Goal: Find specific page/section: Find specific page/section

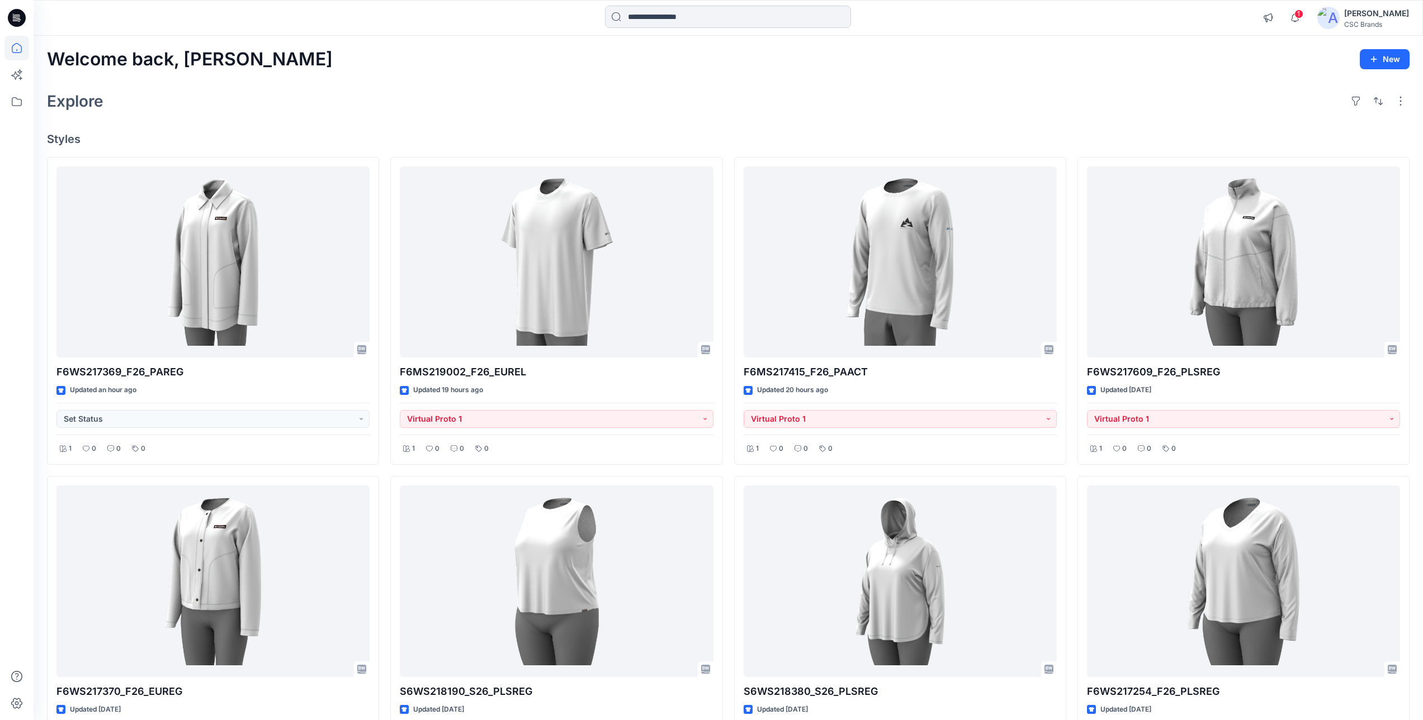
drag, startPoint x: 691, startPoint y: 15, endPoint x: 704, endPoint y: 20, distance: 13.6
click at [691, 15] on input at bounding box center [728, 17] width 246 height 22
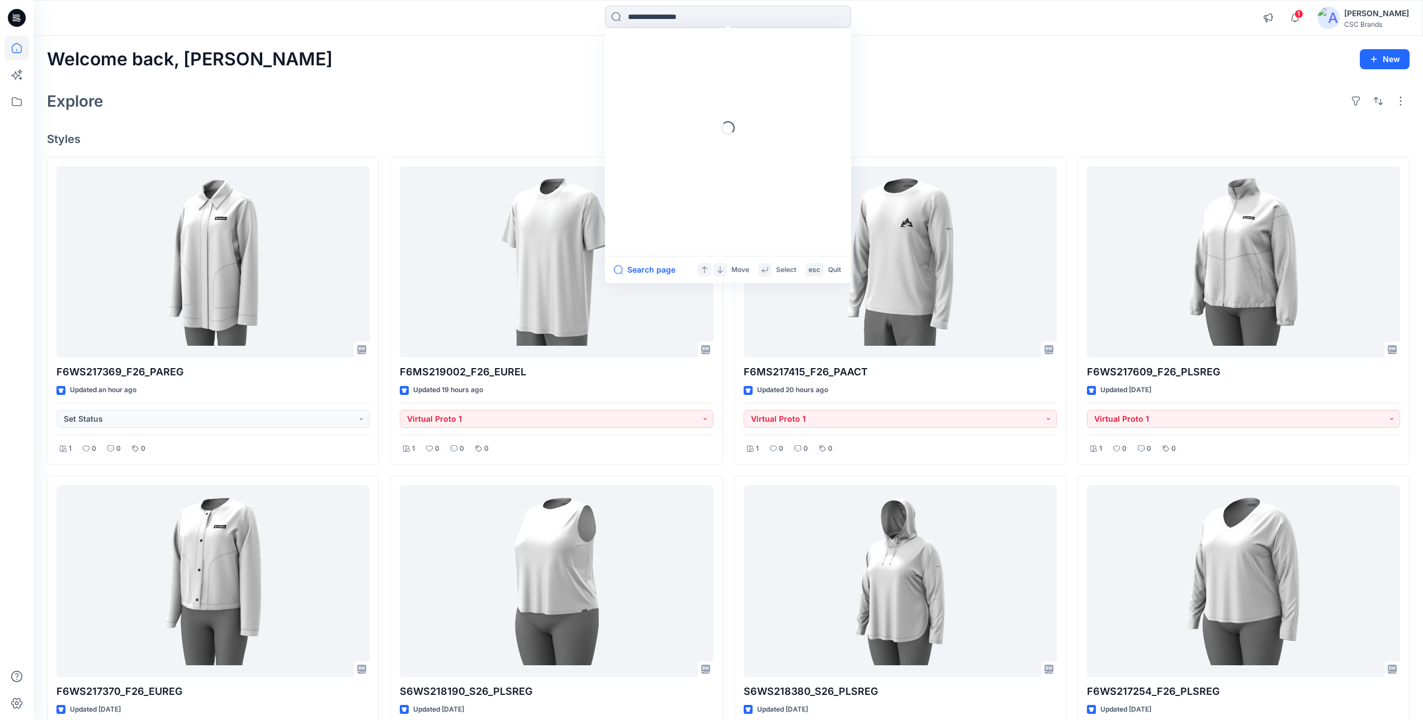
paste input "**********"
type input "**********"
click at [841, 12] on icon at bounding box center [839, 16] width 9 height 9
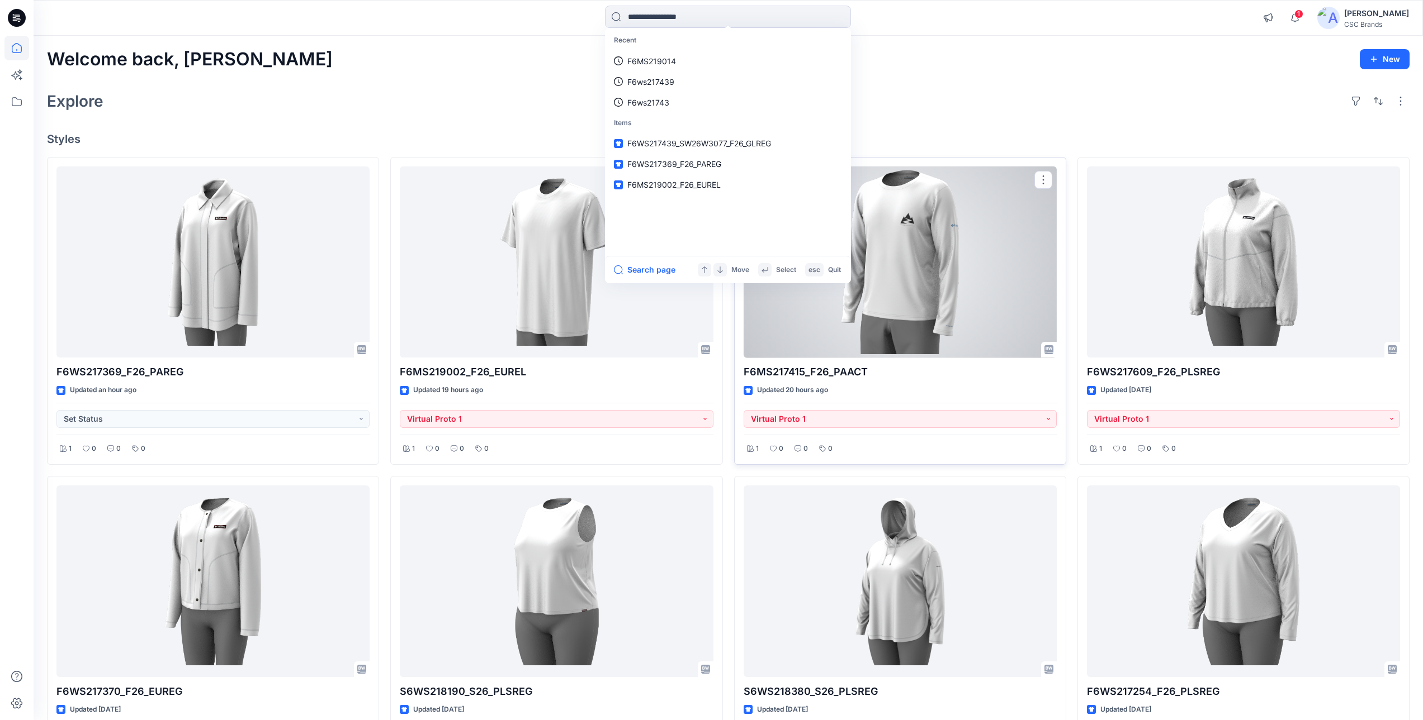
click at [801, 305] on div at bounding box center [899, 263] width 313 height 192
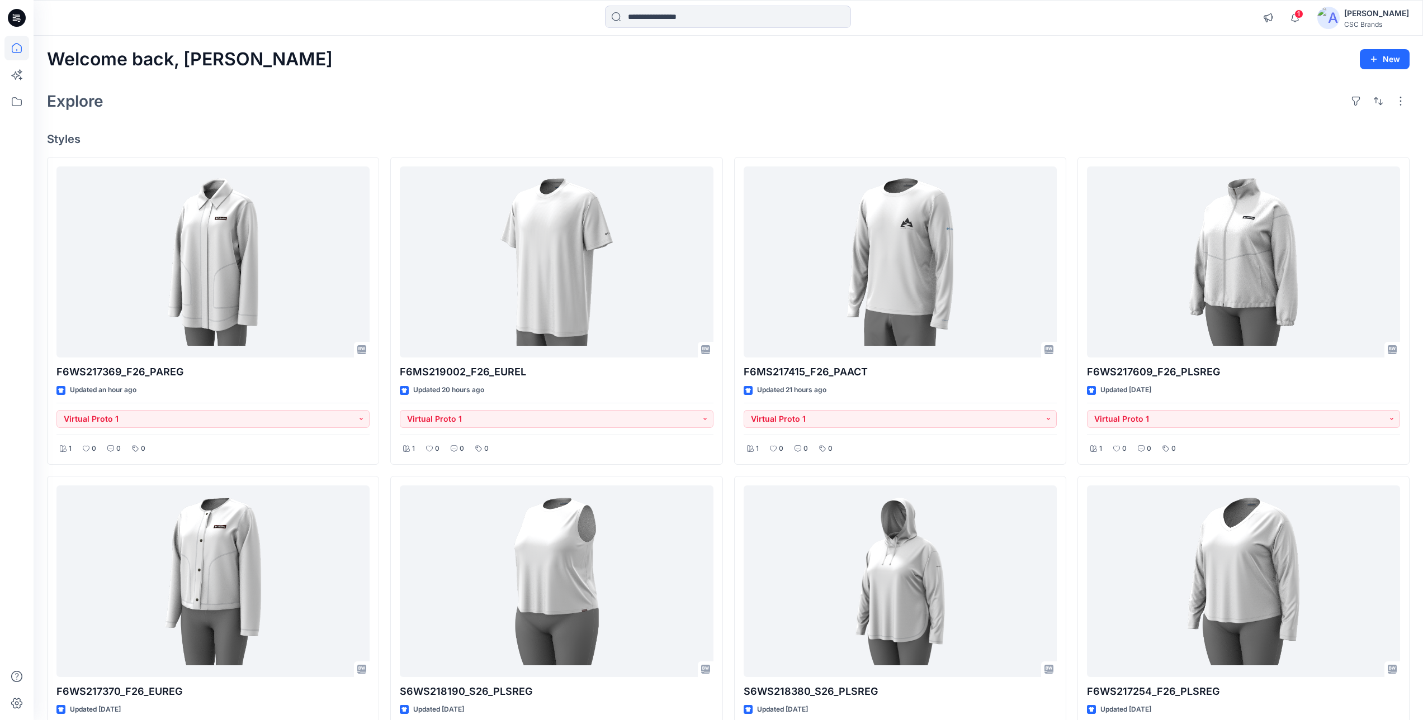
click at [574, 107] on div "Explore" at bounding box center [728, 101] width 1362 height 27
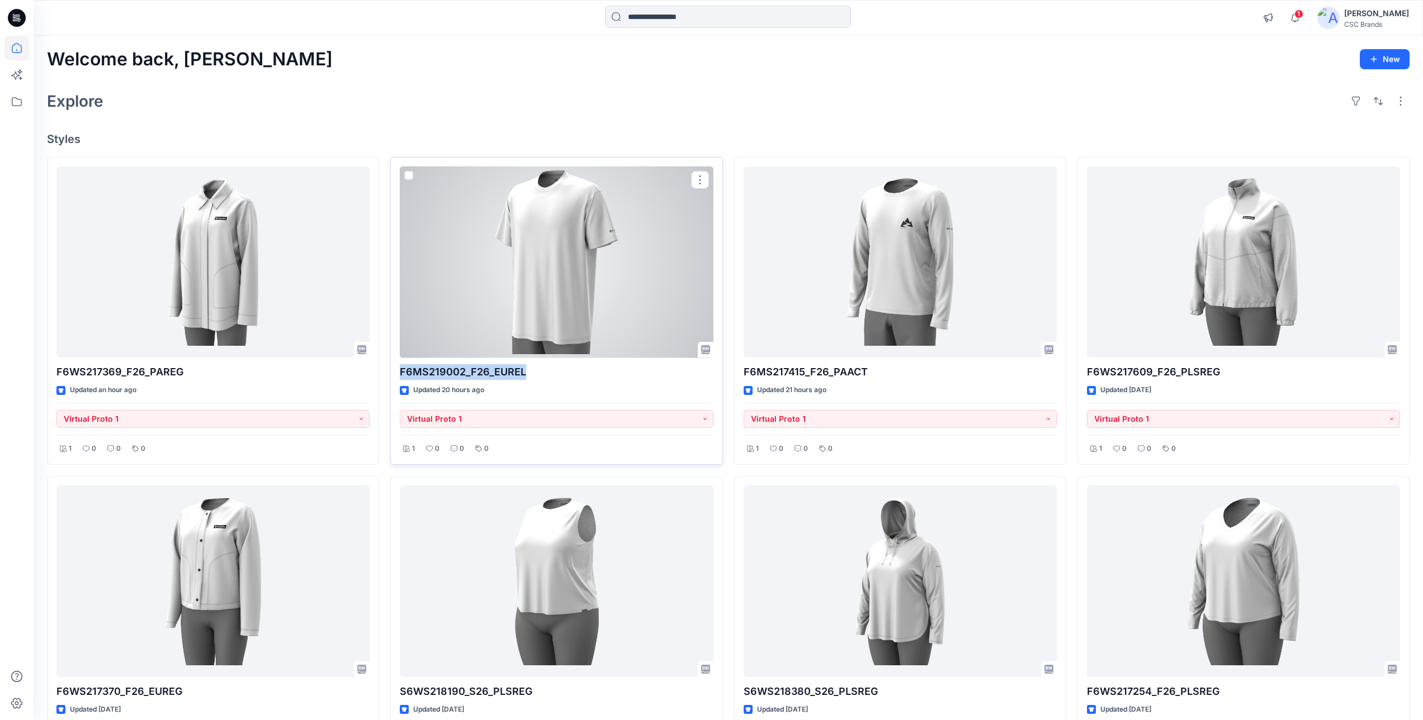
drag, startPoint x: 527, startPoint y: 377, endPoint x: 394, endPoint y: 375, distance: 132.5
click at [394, 375] on div "F6MS219002_F26_EUREL Updated 20 hours ago Virtual Proto 1 1 0 0 0" at bounding box center [556, 311] width 332 height 309
click at [589, 380] on p "F6MS219002_F26_EUREL" at bounding box center [556, 372] width 313 height 16
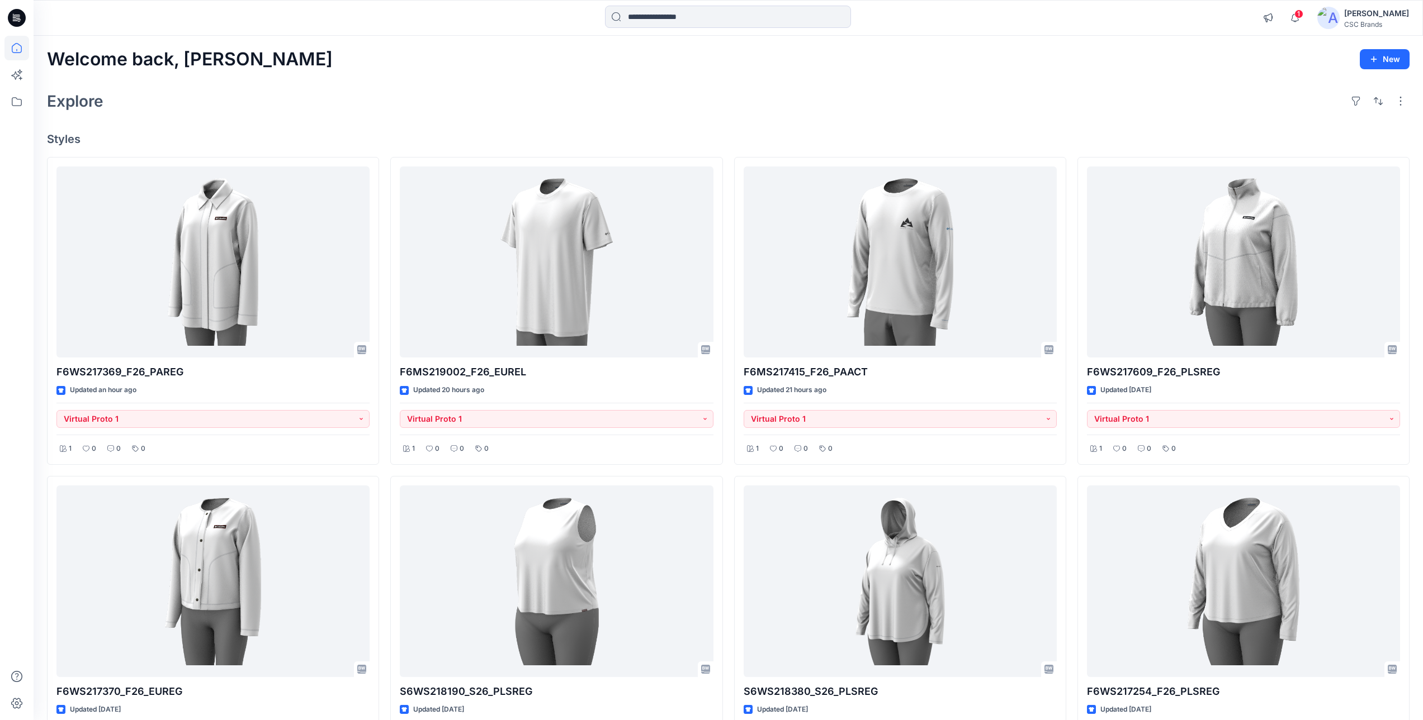
click at [569, 123] on div "Welcome back, Mijan New Explore Styles F6WS217369_F26_PAREG Updated an hour ago…" at bounding box center [728, 597] width 1389 height 1122
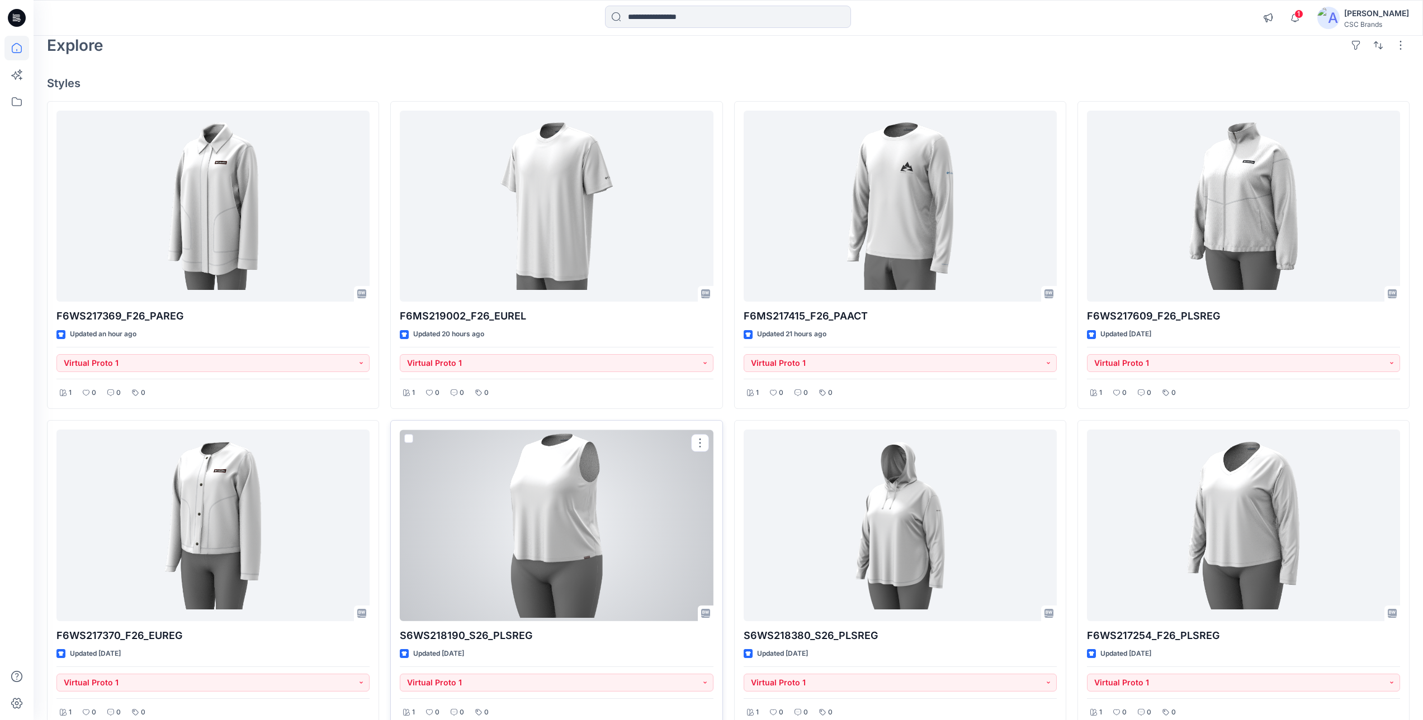
scroll to position [112, 0]
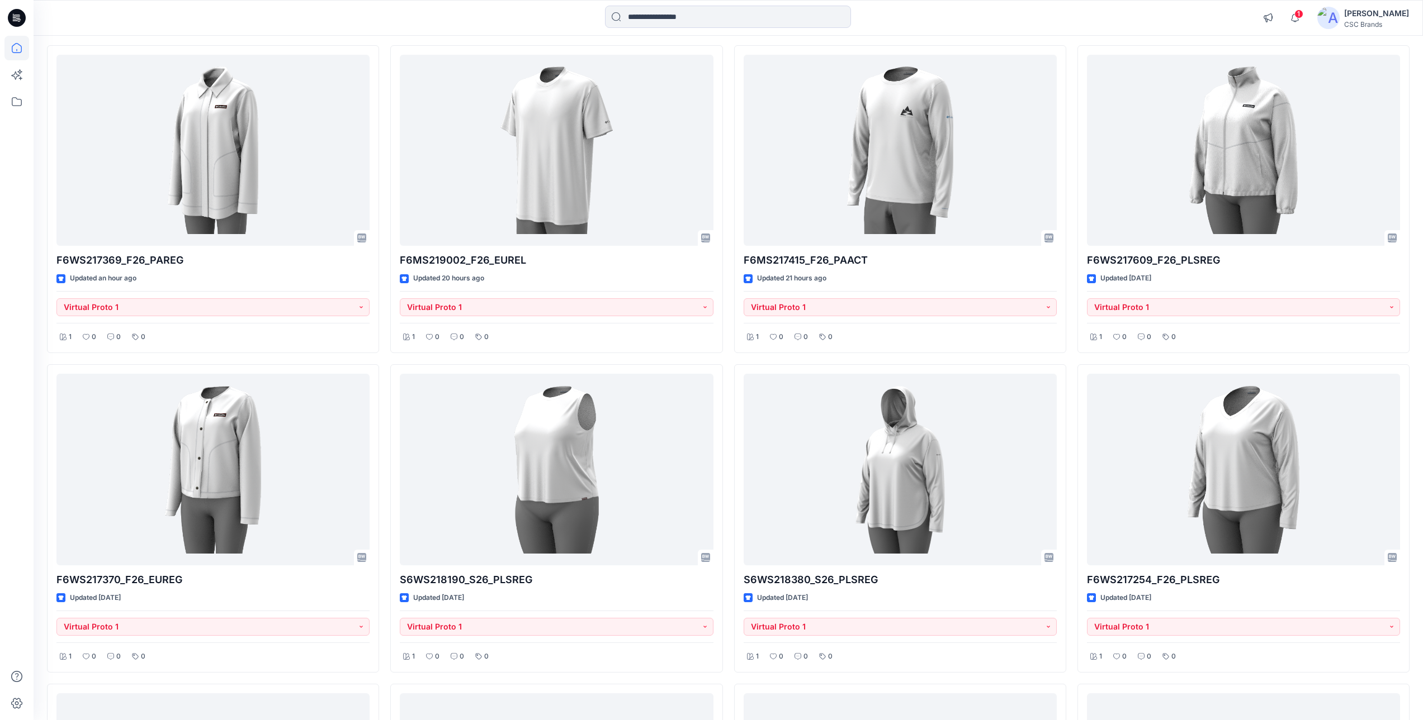
click at [16, 44] on icon at bounding box center [16, 48] width 25 height 25
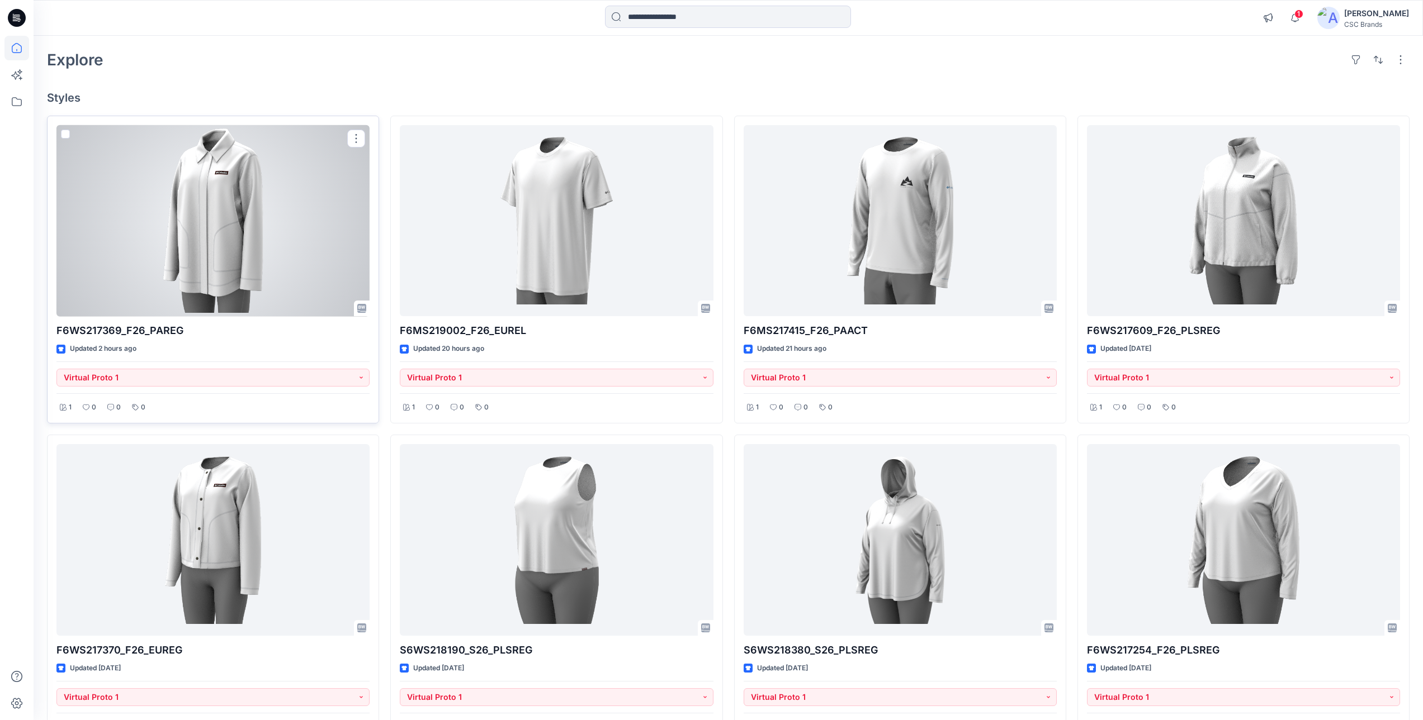
scroll to position [0, 0]
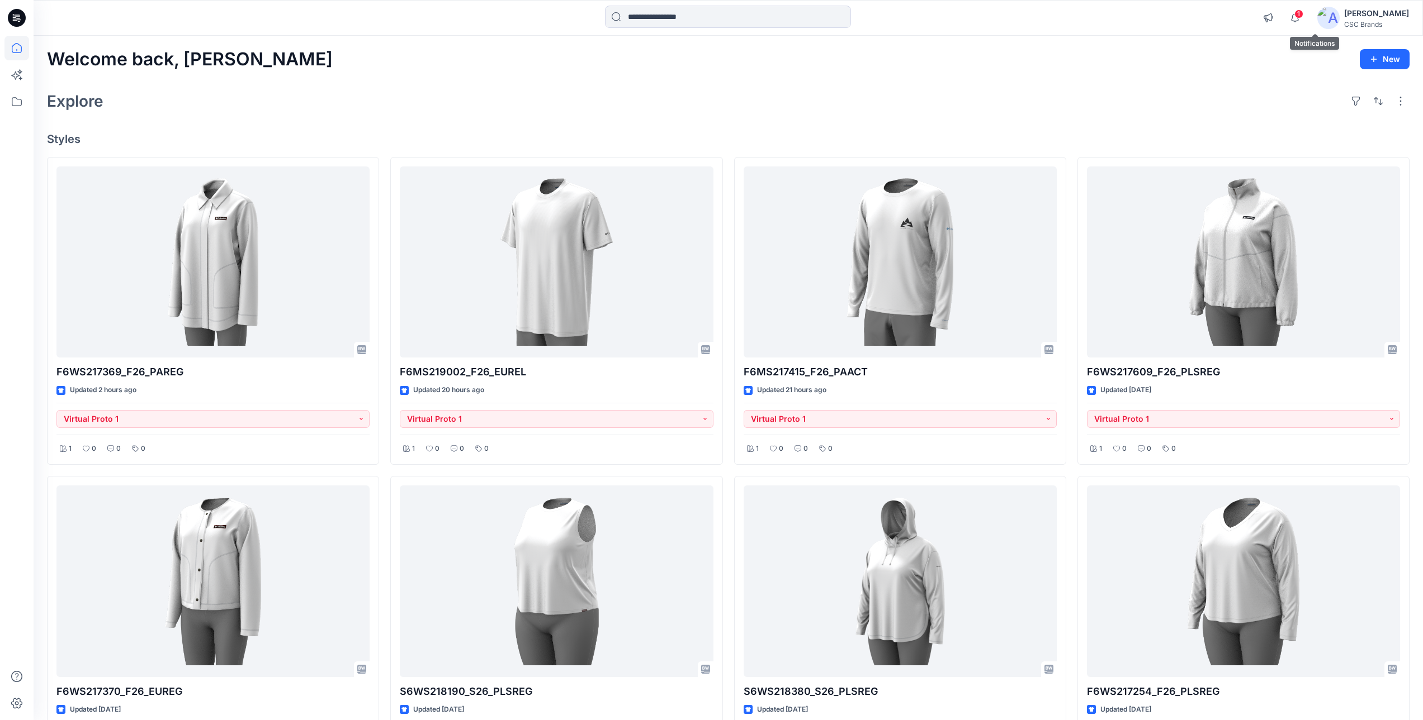
click at [1303, 10] on span "1" at bounding box center [1298, 14] width 9 height 9
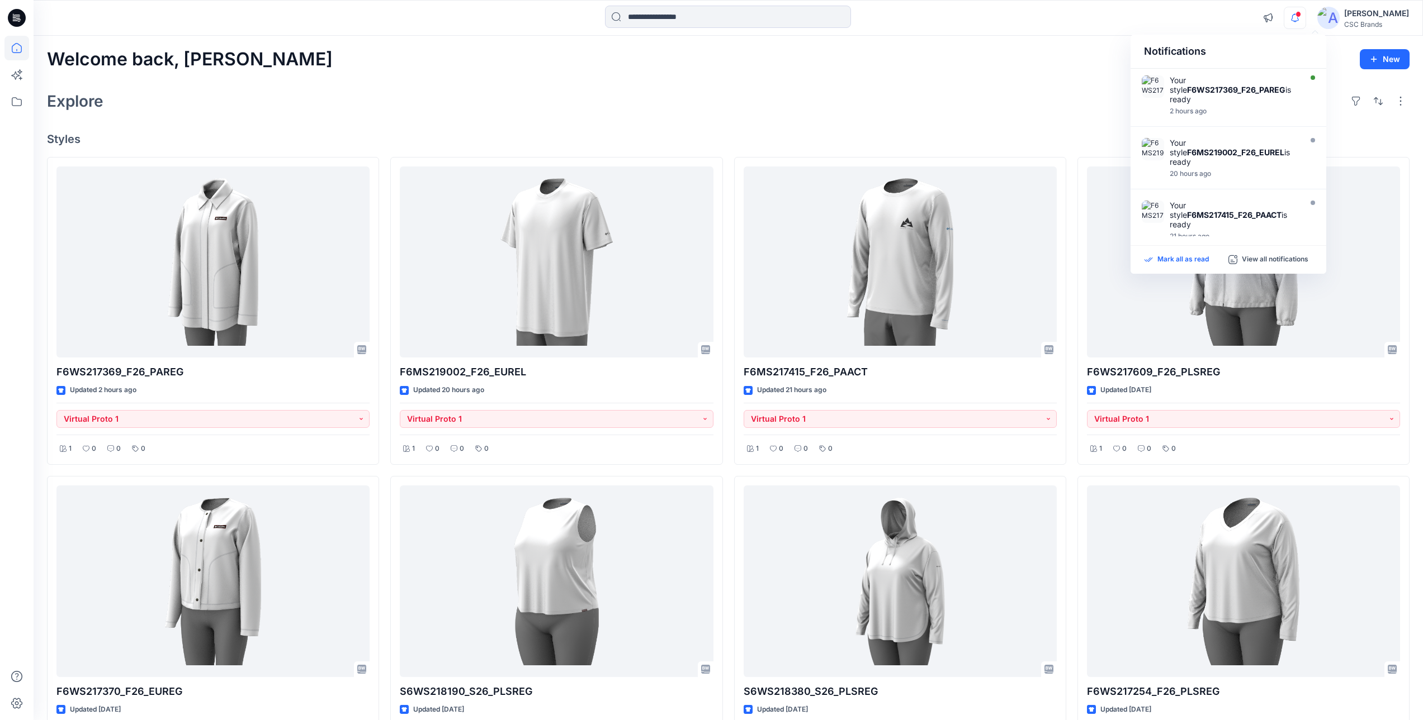
click at [1189, 262] on p "Mark all as read" at bounding box center [1182, 260] width 51 height 10
click at [1305, 13] on icon "button" at bounding box center [1294, 18] width 21 height 22
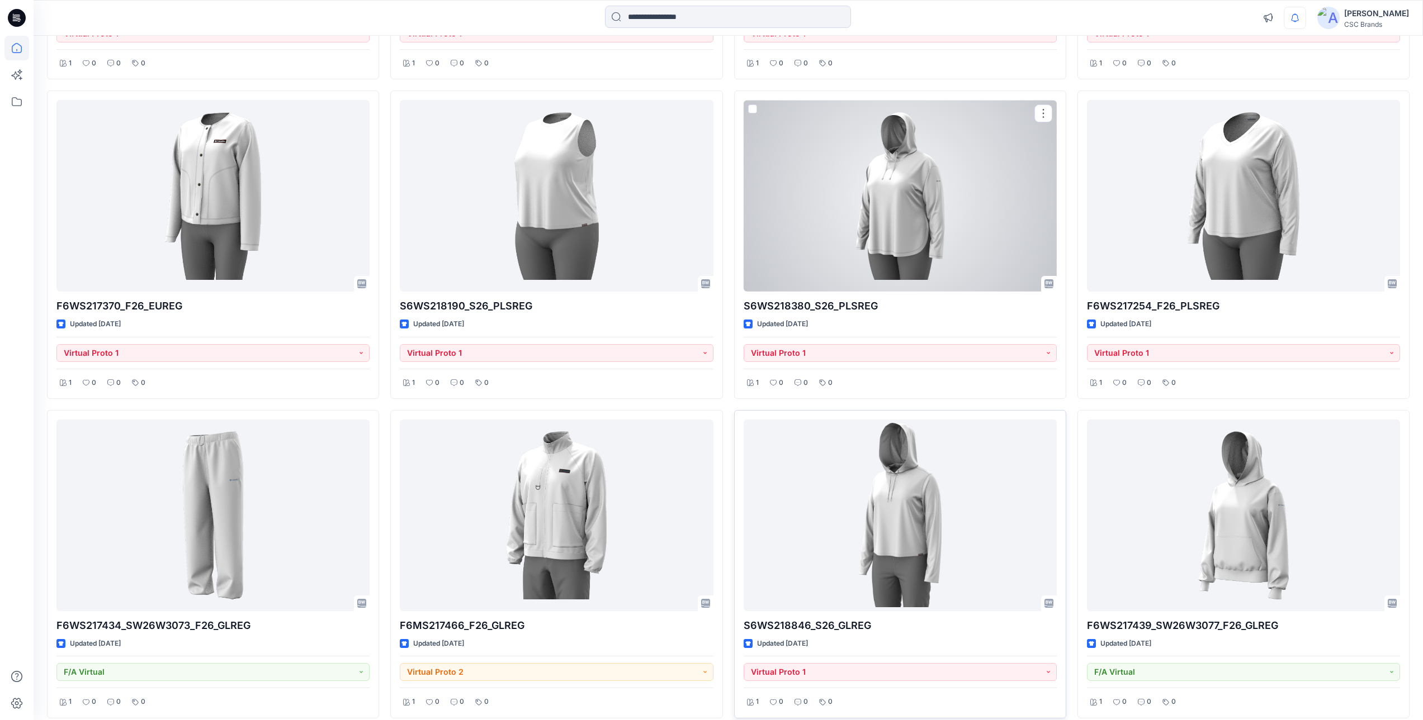
scroll to position [438, 0]
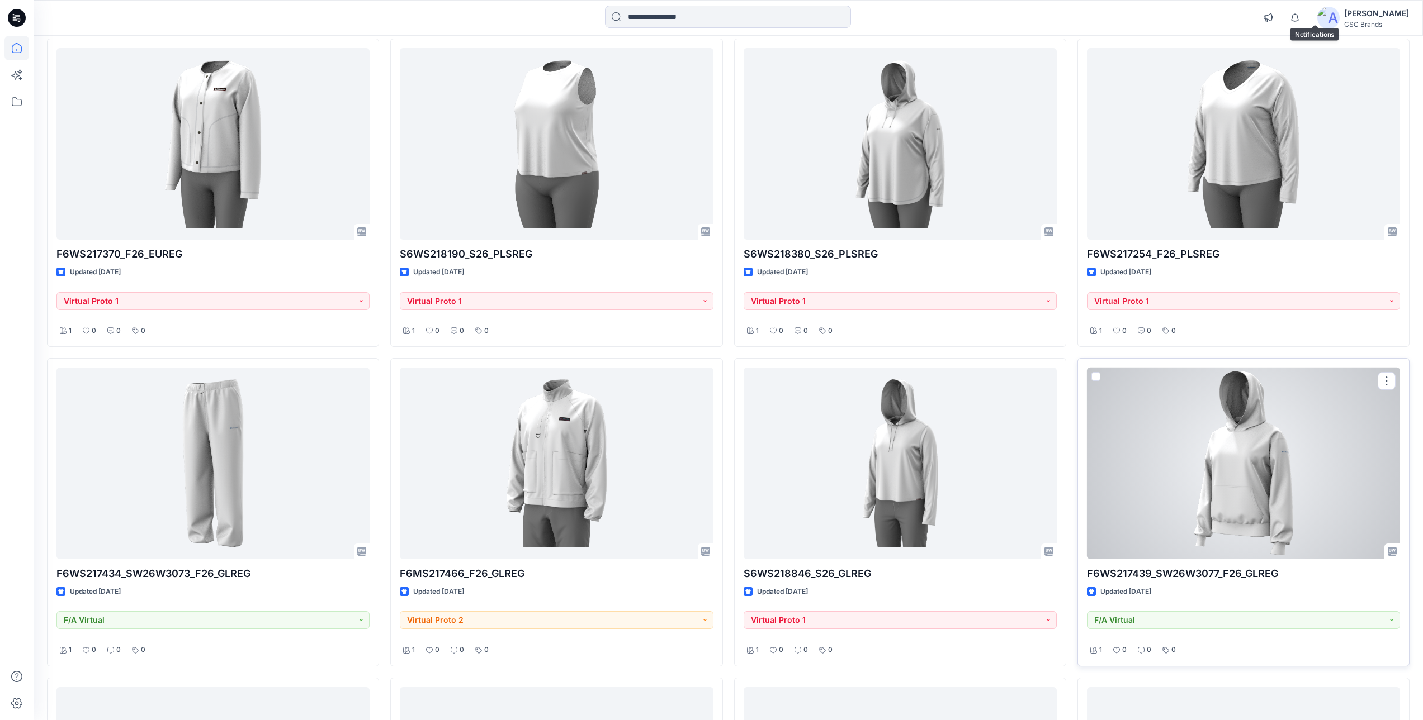
click at [1262, 506] on div at bounding box center [1243, 464] width 313 height 192
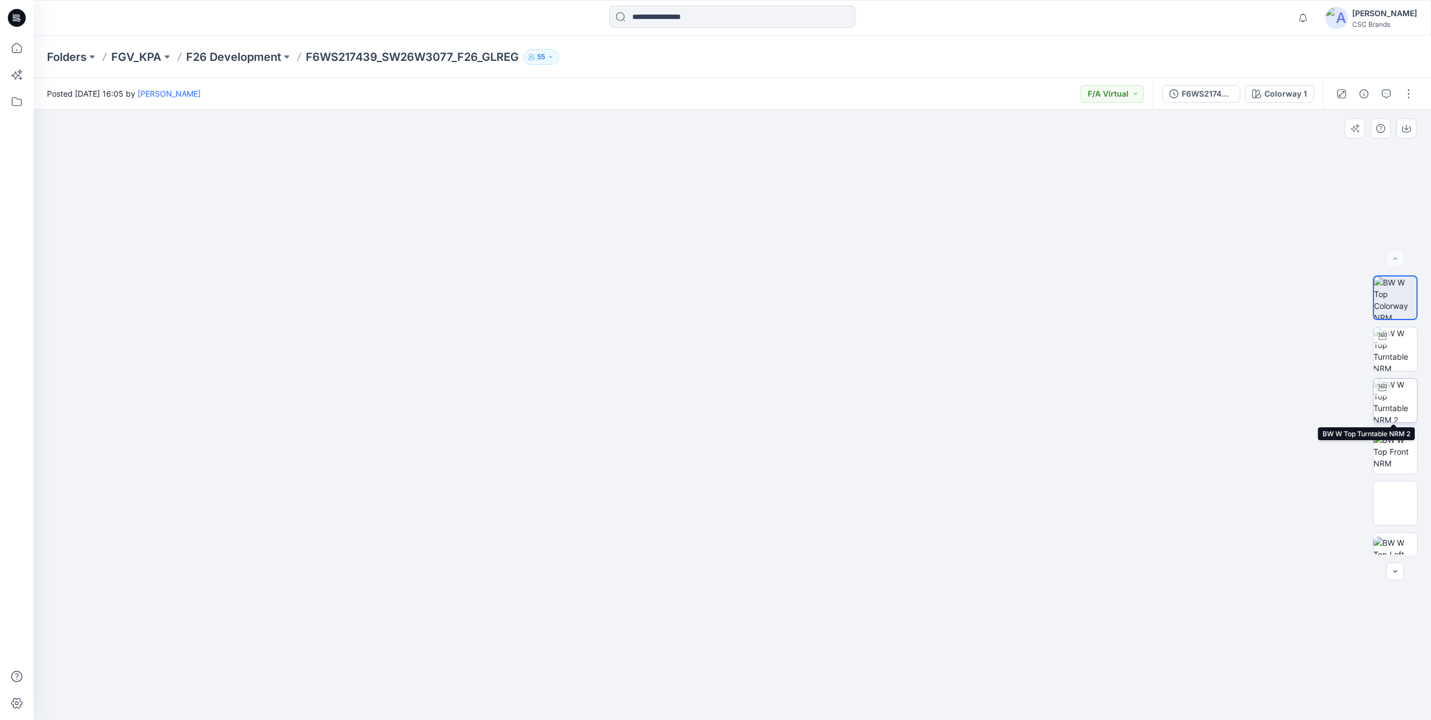
drag, startPoint x: 1389, startPoint y: 397, endPoint x: 1373, endPoint y: 405, distance: 18.0
click at [1388, 397] on img at bounding box center [1395, 401] width 44 height 44
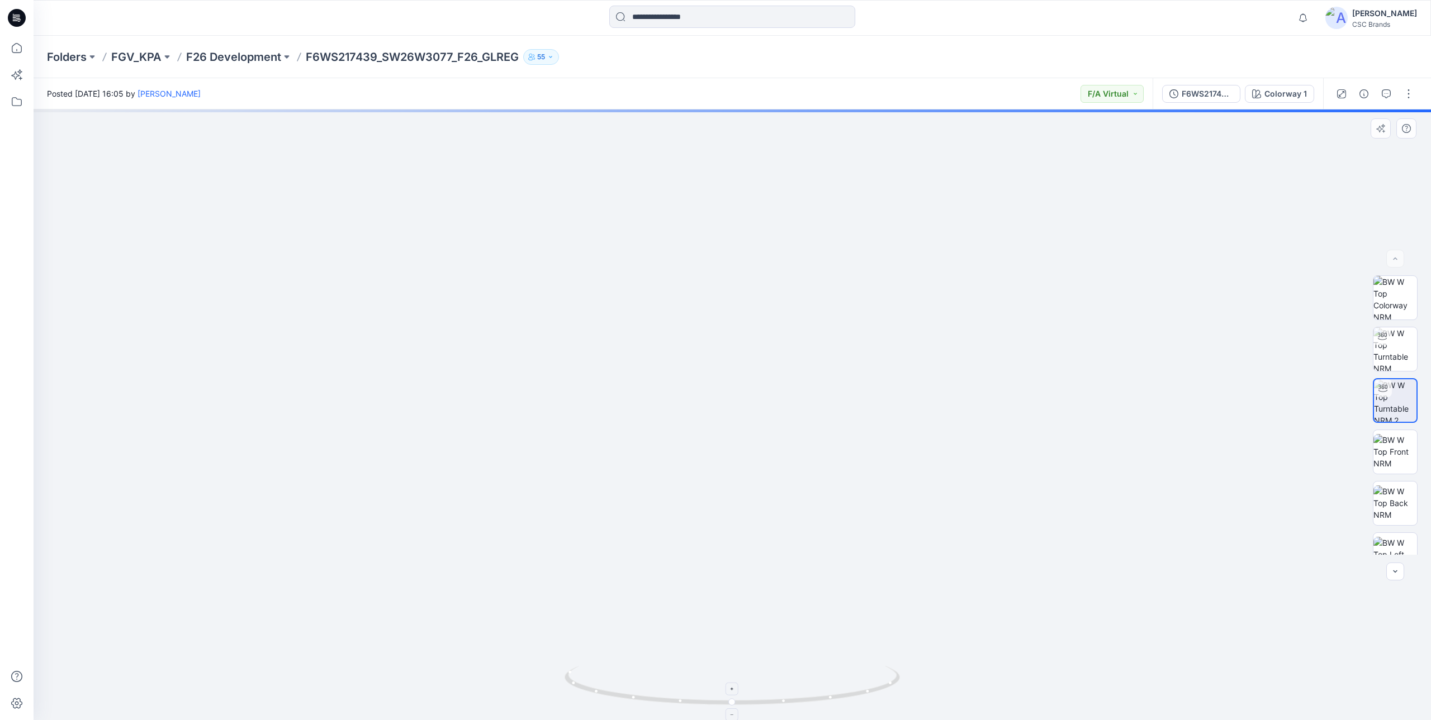
drag, startPoint x: 772, startPoint y: 206, endPoint x: 833, endPoint y: 672, distance: 470.1
click at [833, 672] on div at bounding box center [732, 415] width 1397 height 611
drag, startPoint x: 809, startPoint y: 508, endPoint x: 809, endPoint y: 521, distance: 13.4
click at [809, 521] on img at bounding box center [762, 415] width 1509 height 611
drag, startPoint x: 845, startPoint y: 694, endPoint x: 818, endPoint y: 693, distance: 27.4
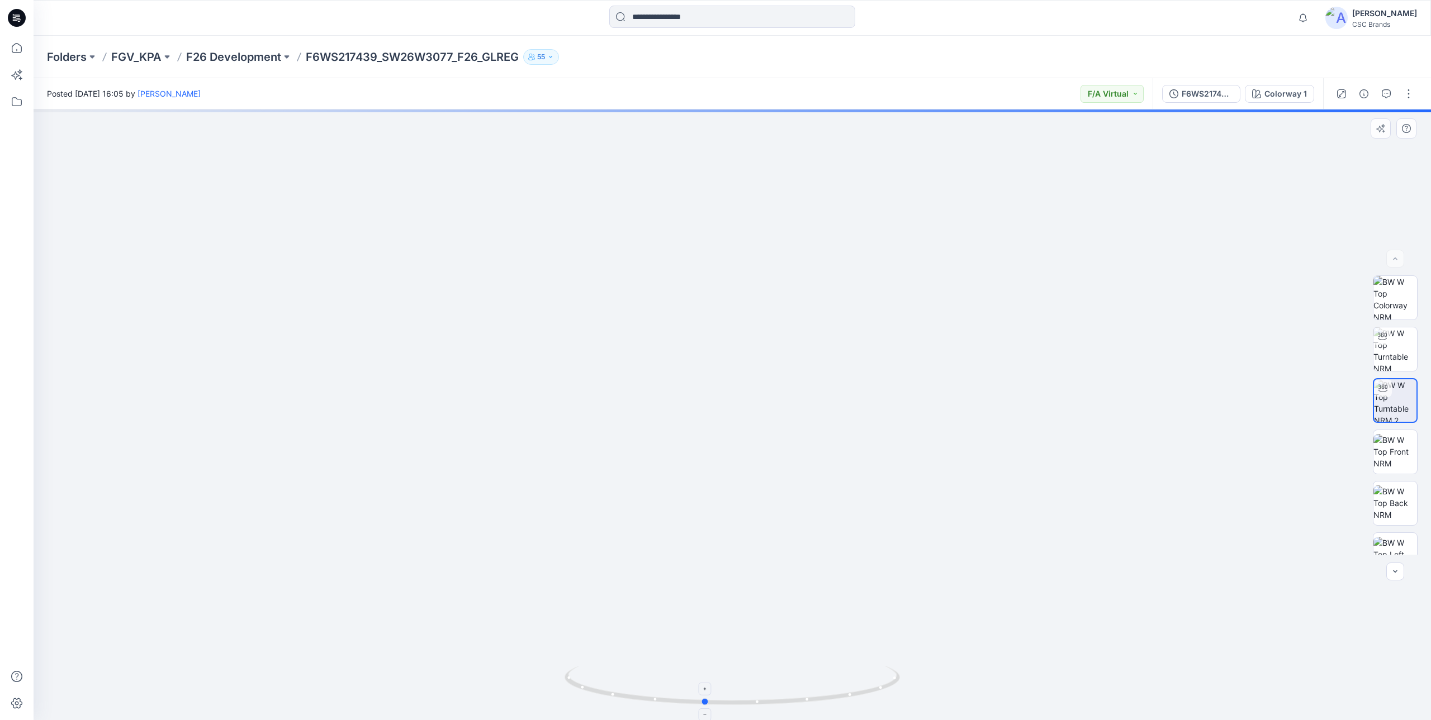
click at [818, 693] on icon at bounding box center [734, 687] width 338 height 42
drag, startPoint x: 306, startPoint y: 56, endPoint x: 378, endPoint y: 59, distance: 71.6
click at [378, 59] on p "F6WS217439_SW26W3077_F26_GLREG" at bounding box center [412, 57] width 213 height 16
copy p "F6WS217439"
click at [222, 53] on p "F26 Development" at bounding box center [233, 57] width 95 height 16
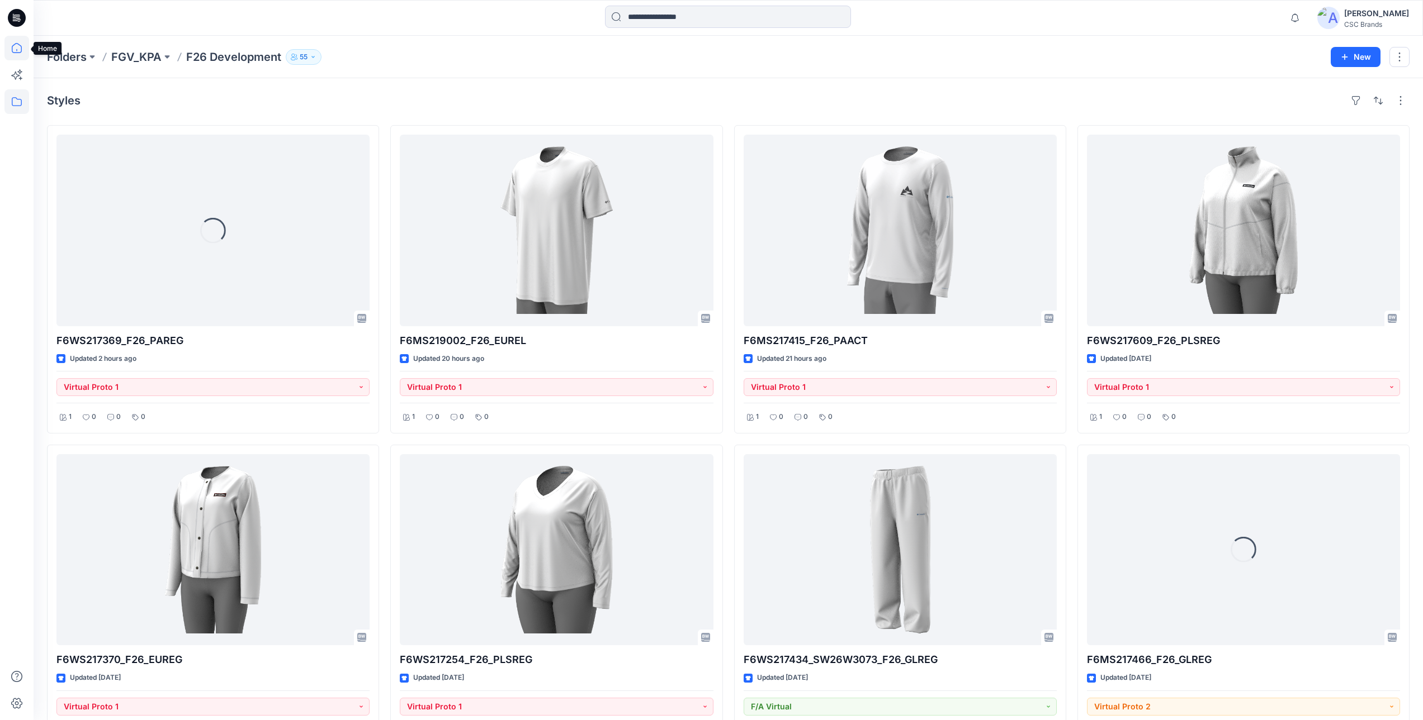
click at [18, 49] on icon at bounding box center [16, 48] width 25 height 25
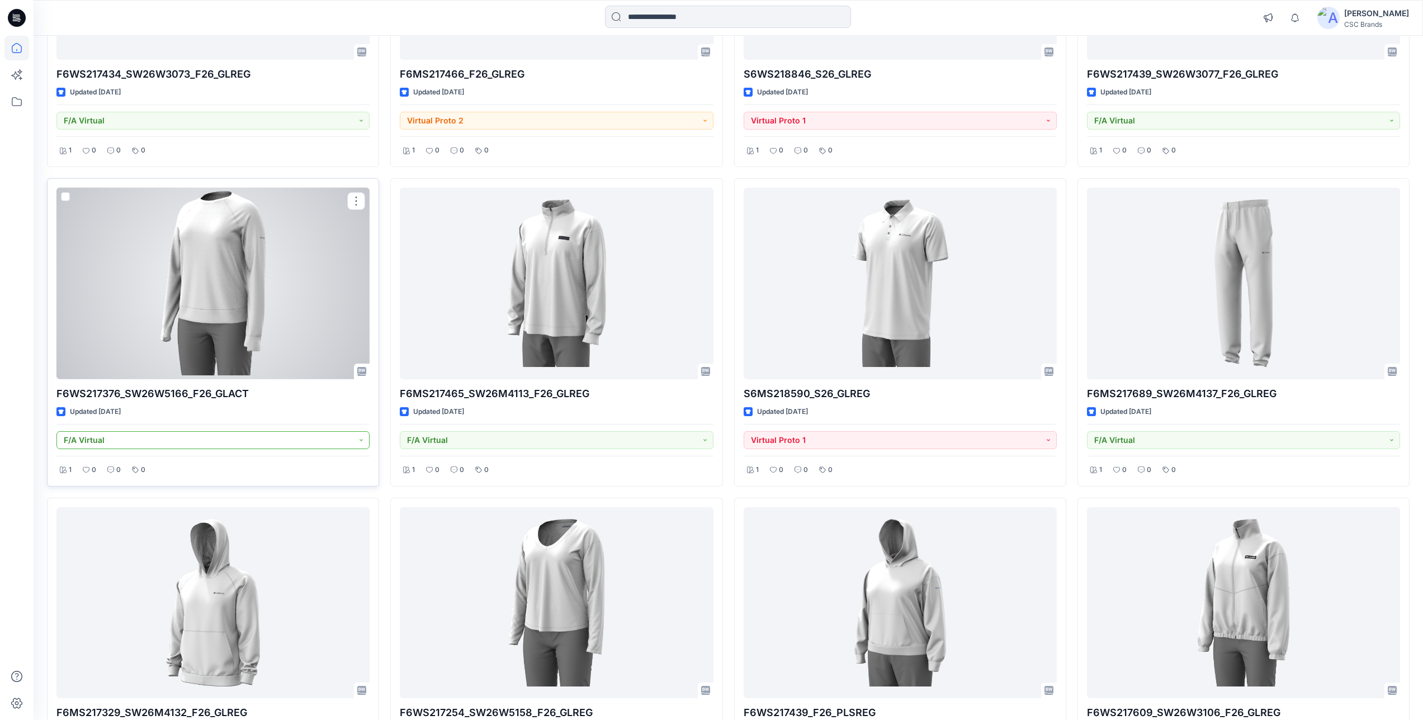
scroll to position [950, 0]
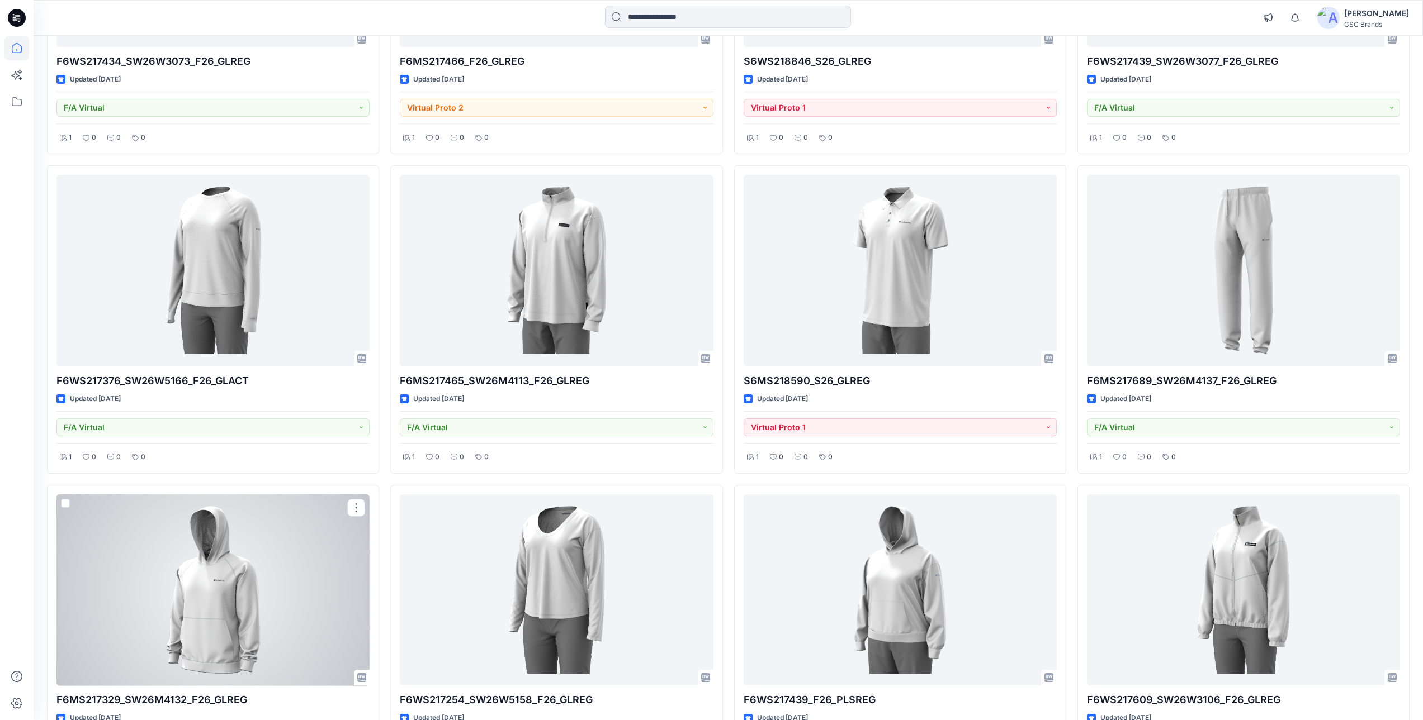
drag, startPoint x: 226, startPoint y: 547, endPoint x: 727, endPoint y: 486, distance: 504.6
click at [727, 482] on div "F6WS217369_F26_PAREG Updated 2 hours ago Virtual Proto 1 1 0 0 0 F6WS217370_F26…" at bounding box center [728, 160] width 1362 height 1907
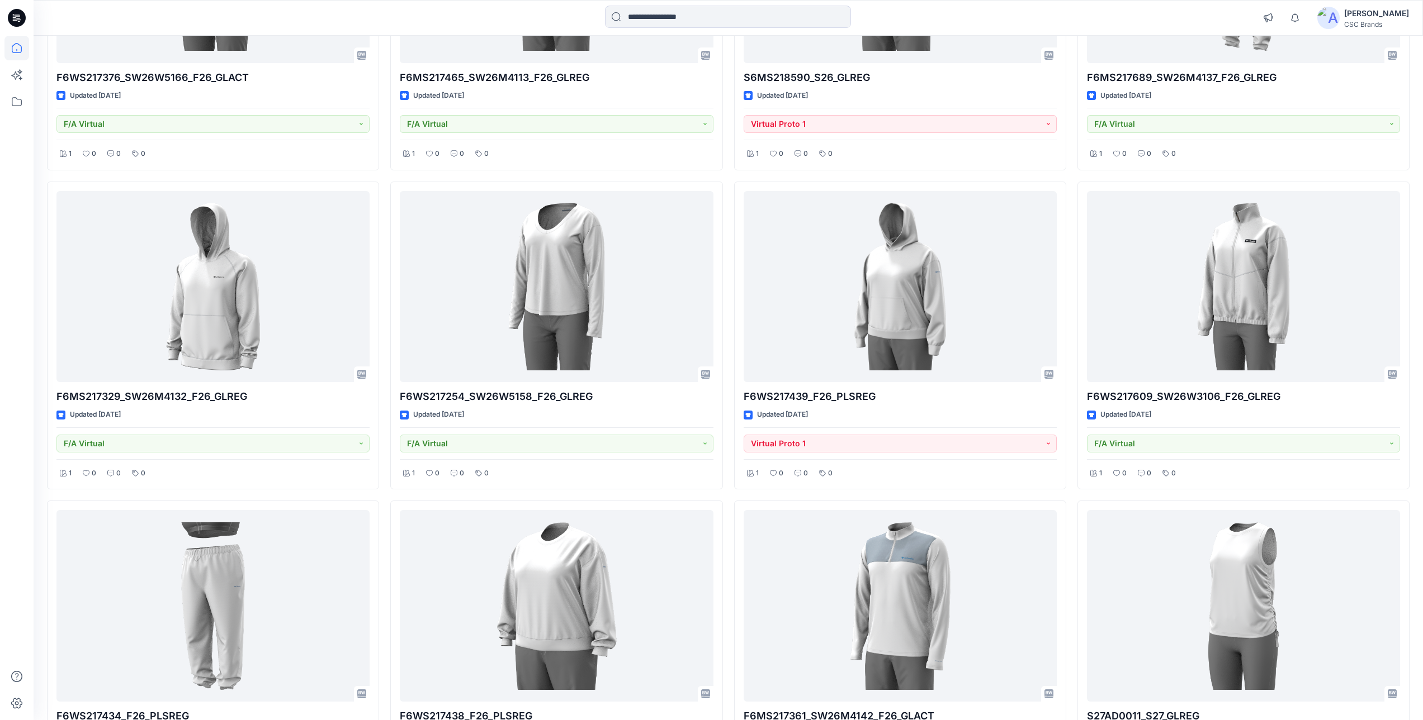
scroll to position [1173, 0]
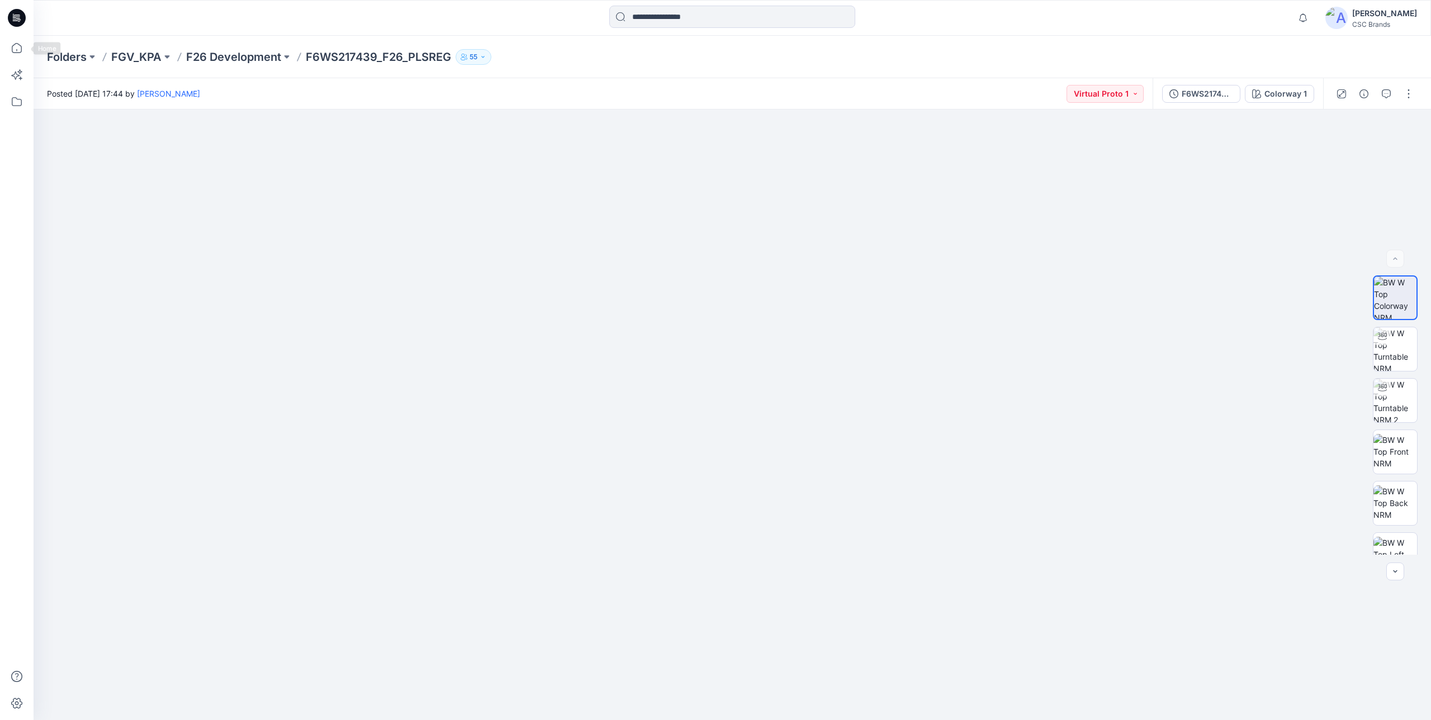
drag, startPoint x: 17, startPoint y: 46, endPoint x: 31, endPoint y: 54, distance: 16.8
click at [17, 46] on icon at bounding box center [16, 48] width 25 height 25
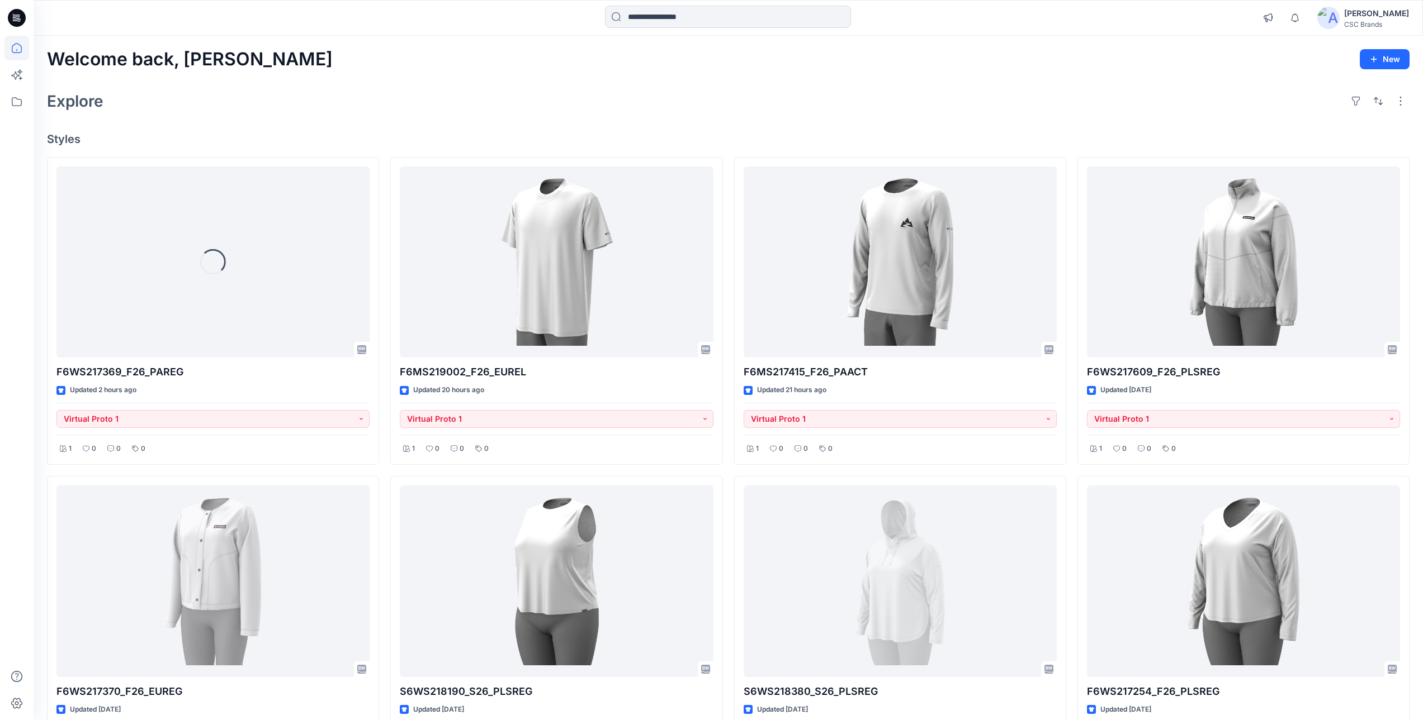
click at [912, 124] on div "Welcome back, [PERSON_NAME] New Explore Styles Loading... F6WS217369_F26_PAREG …" at bounding box center [728, 597] width 1389 height 1122
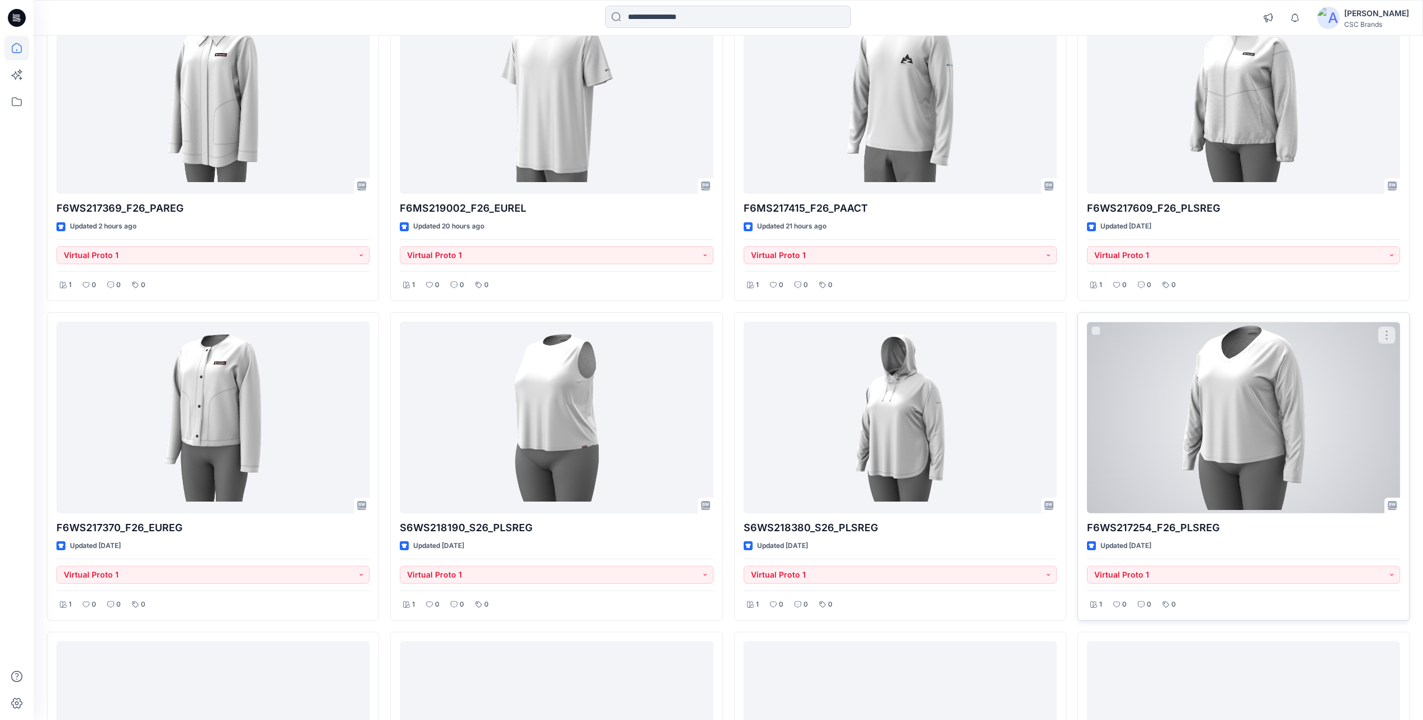
scroll to position [168, 0]
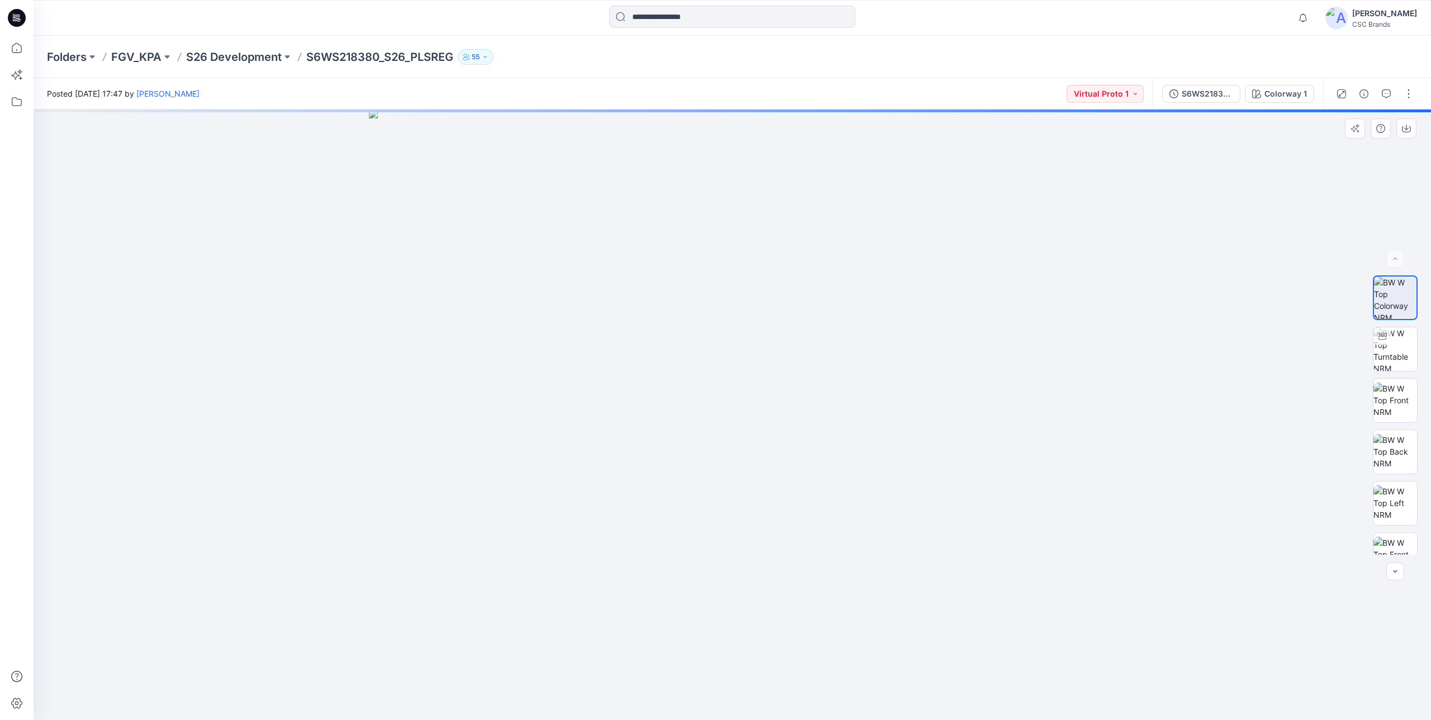
drag, startPoint x: 815, startPoint y: 359, endPoint x: 1127, endPoint y: 471, distance: 330.8
click at [798, 495] on img at bounding box center [732, 415] width 727 height 611
